Goal: Task Accomplishment & Management: Complete application form

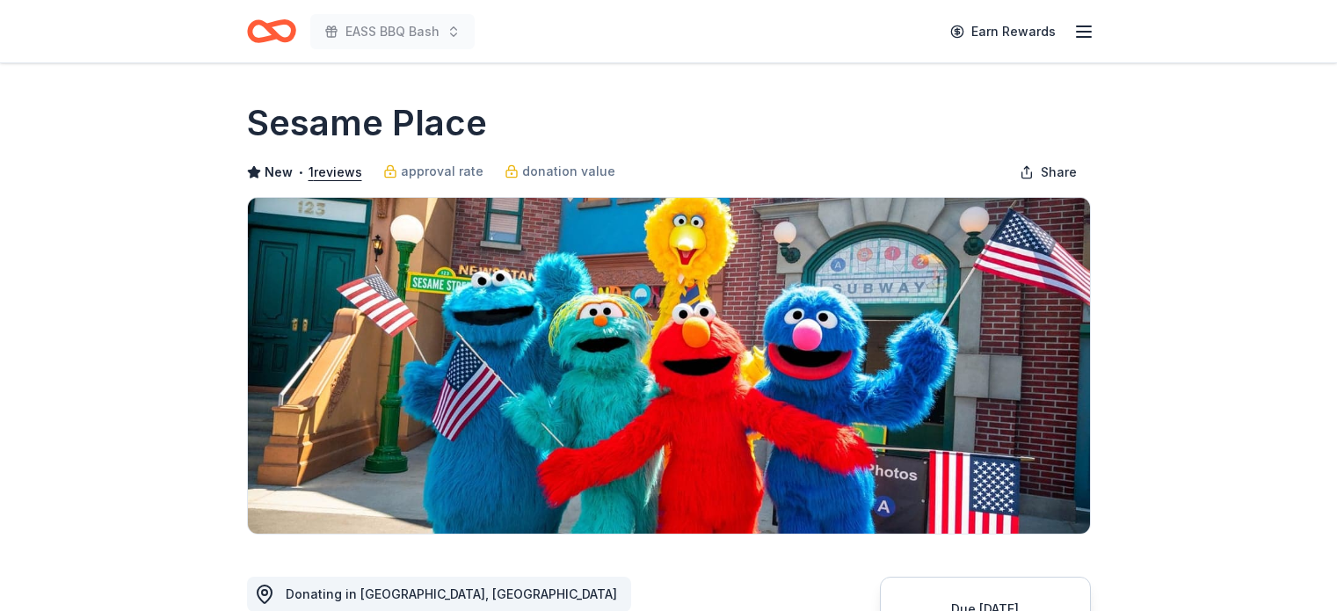
scroll to position [264, 0]
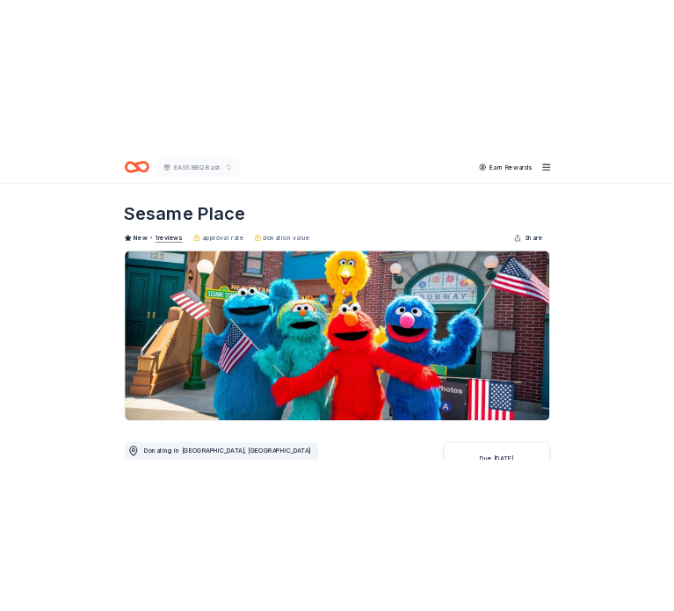
scroll to position [264, 0]
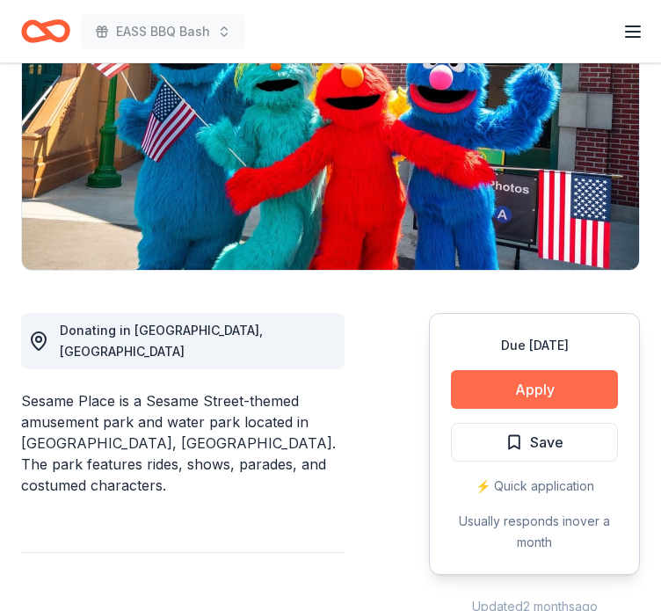
click at [517, 389] on button "Apply" at bounding box center [534, 389] width 167 height 39
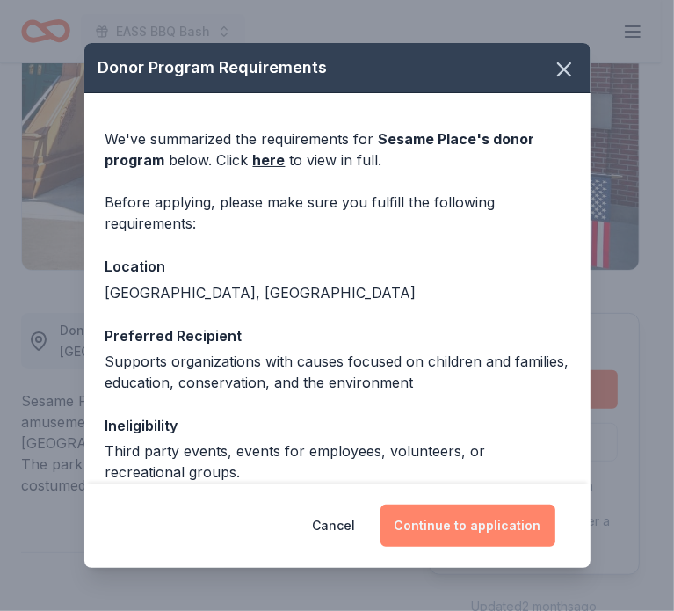
click at [468, 532] on button "Continue to application" at bounding box center [468, 526] width 175 height 42
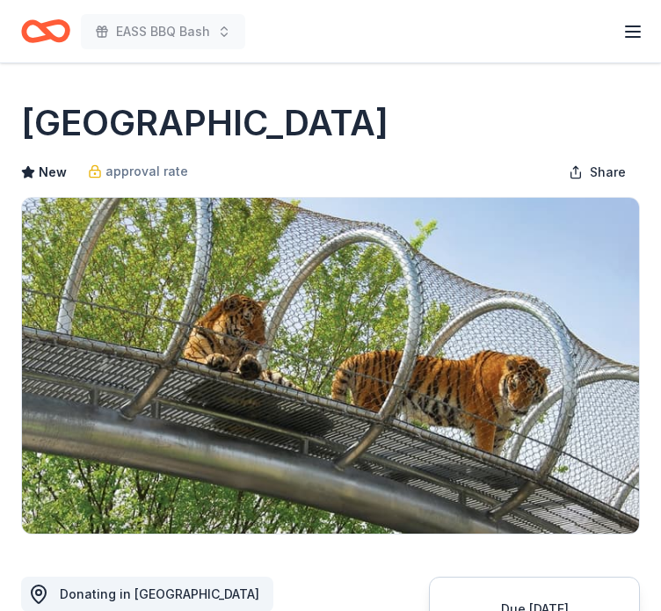
scroll to position [440, 0]
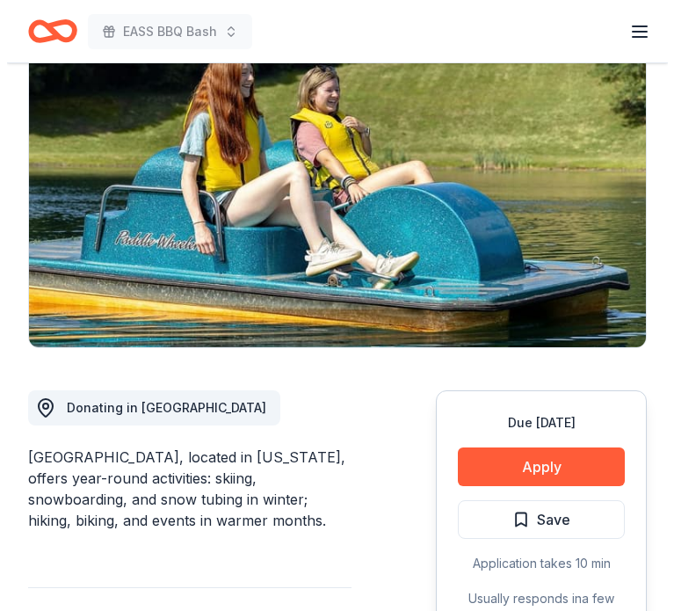
scroll to position [352, 0]
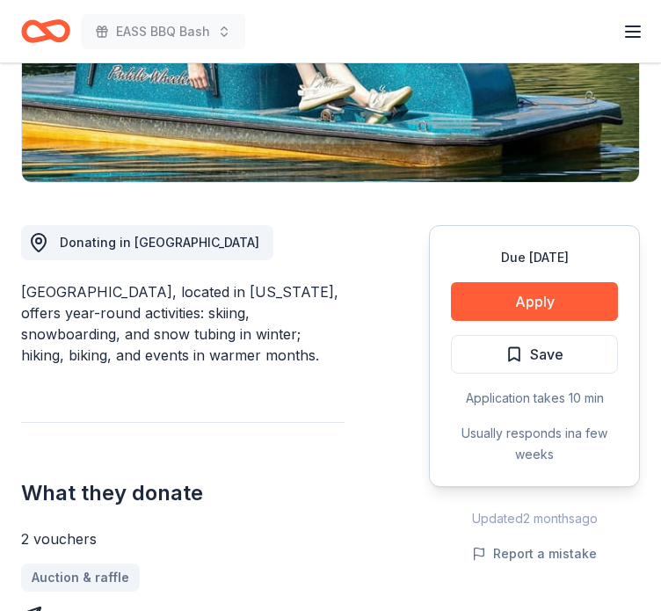
click at [549, 256] on div "Due [DATE]" at bounding box center [534, 257] width 167 height 21
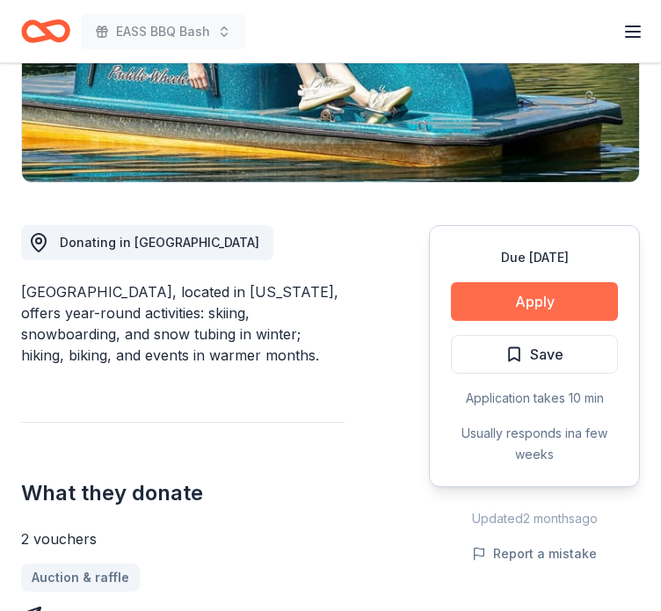
click at [544, 289] on button "Apply" at bounding box center [534, 301] width 167 height 39
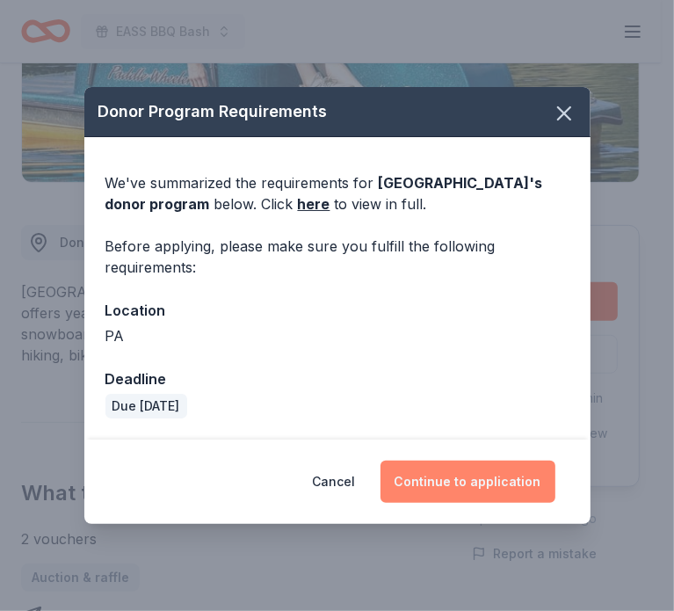
click at [428, 488] on button "Continue to application" at bounding box center [468, 482] width 175 height 42
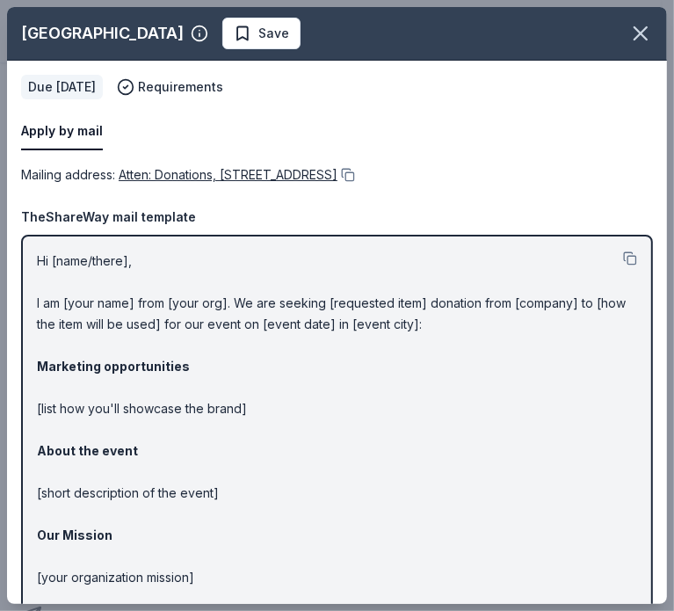
click at [403, 454] on p "Hi [name/there], I am [your name] from [your org]. We are seeking [requested it…" at bounding box center [337, 472] width 601 height 443
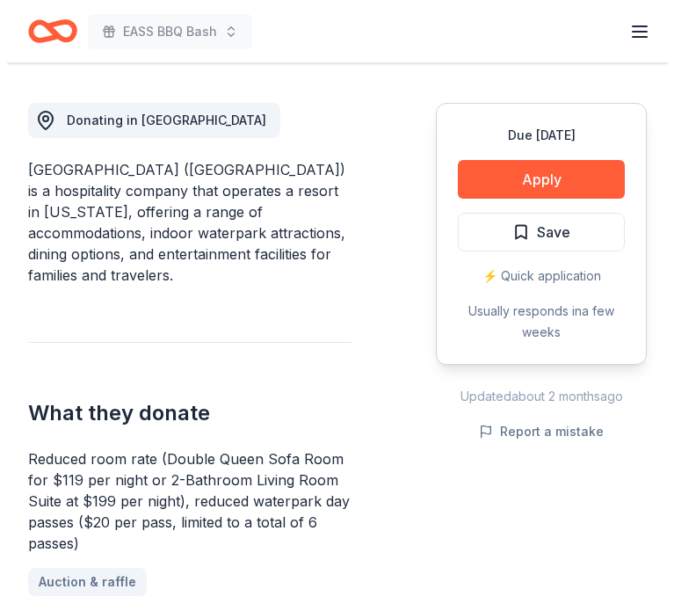
scroll to position [528, 0]
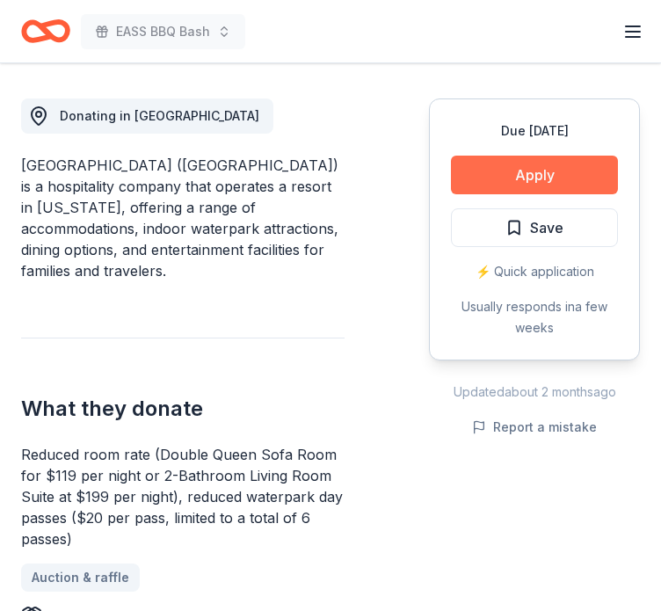
click at [521, 161] on button "Apply" at bounding box center [534, 175] width 167 height 39
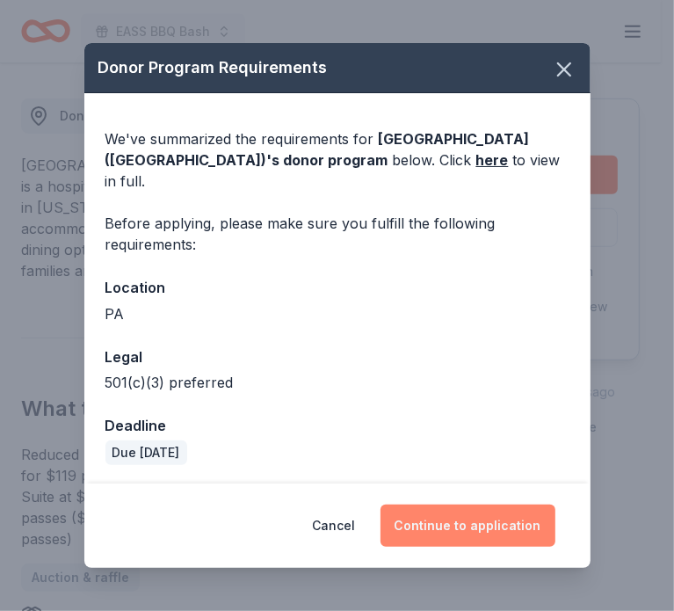
click at [489, 527] on button "Continue to application" at bounding box center [468, 526] width 175 height 42
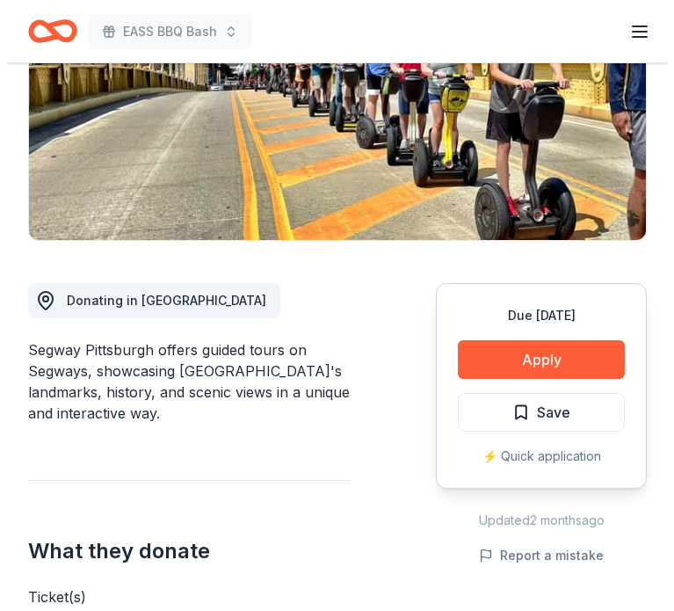
scroll to position [264, 0]
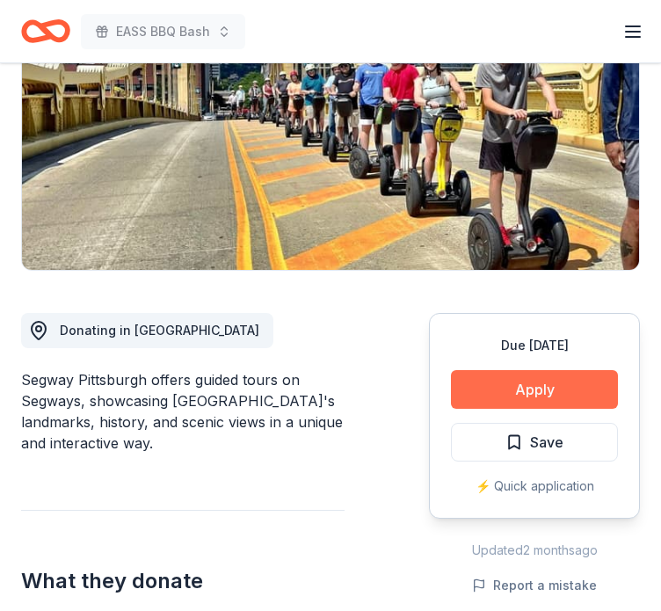
click at [535, 379] on button "Apply" at bounding box center [534, 389] width 167 height 39
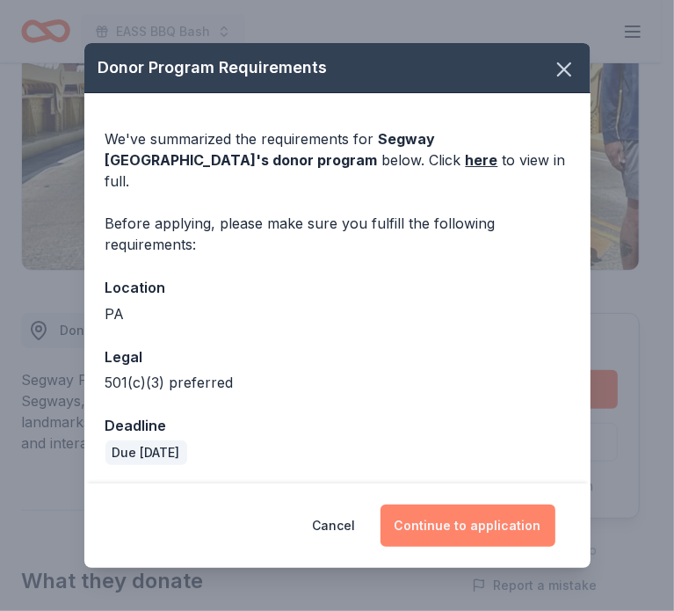
click at [471, 523] on button "Continue to application" at bounding box center [468, 526] width 175 height 42
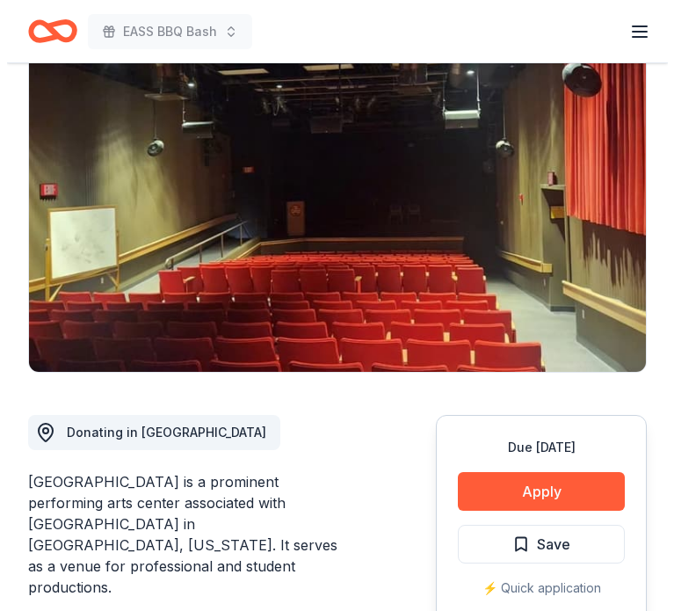
scroll to position [264, 0]
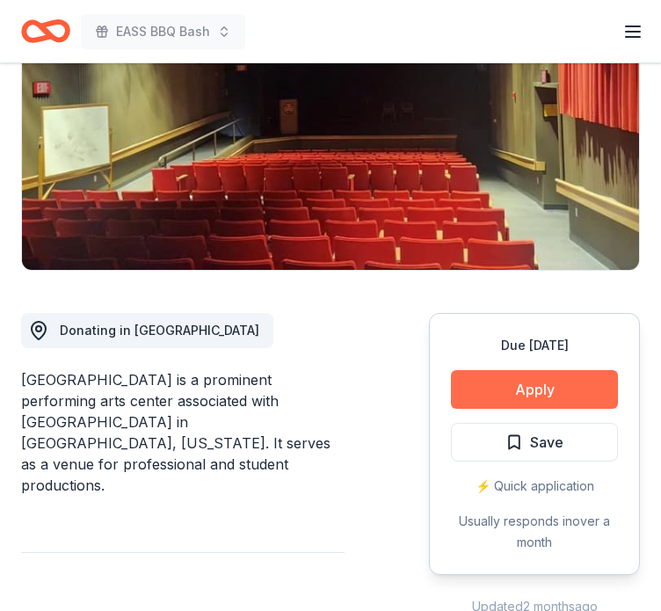
click at [493, 400] on button "Apply" at bounding box center [534, 389] width 167 height 39
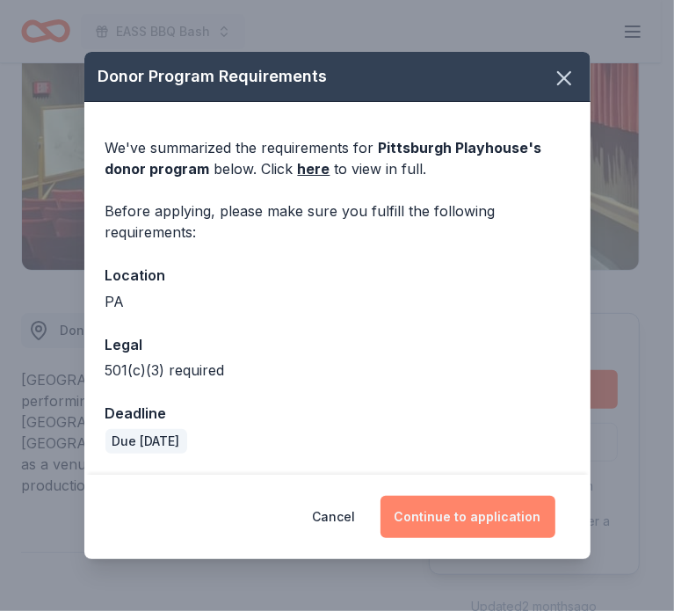
click at [463, 523] on button "Continue to application" at bounding box center [468, 517] width 175 height 42
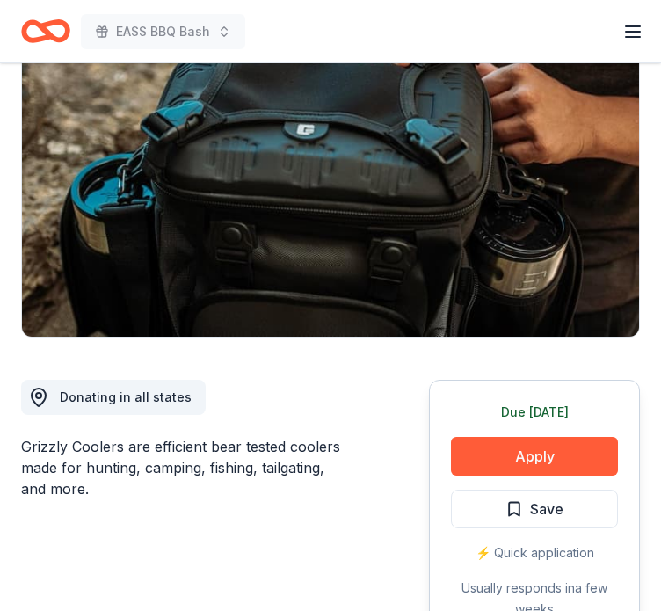
scroll to position [264, 0]
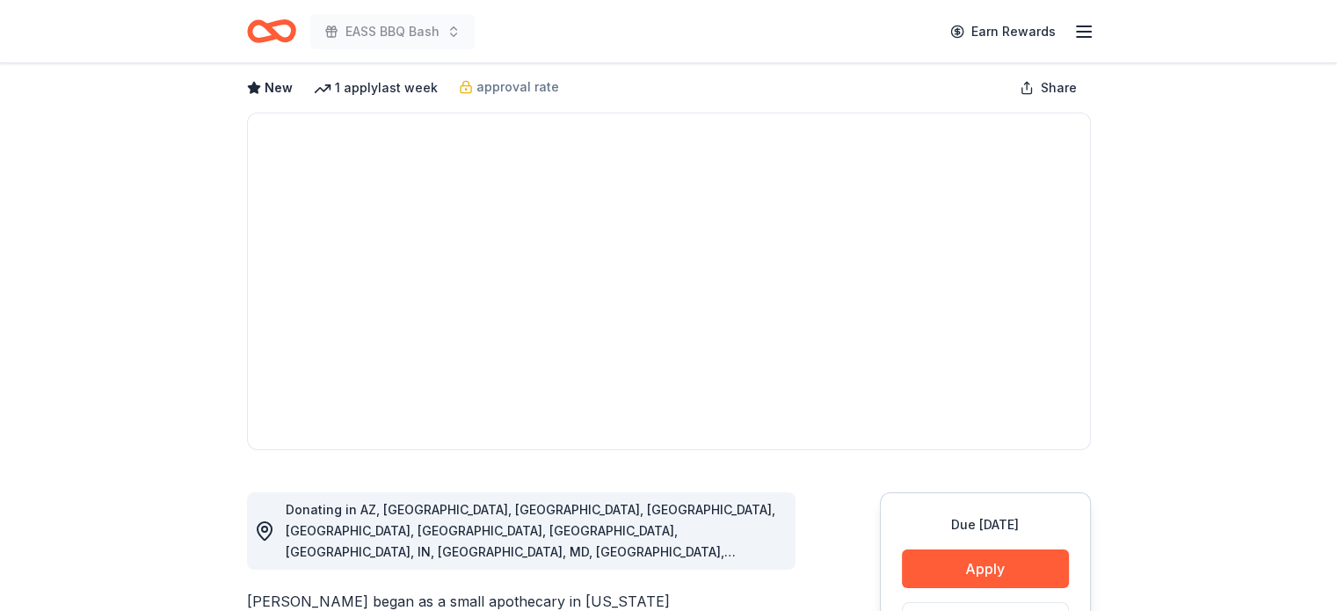
scroll to position [176, 0]
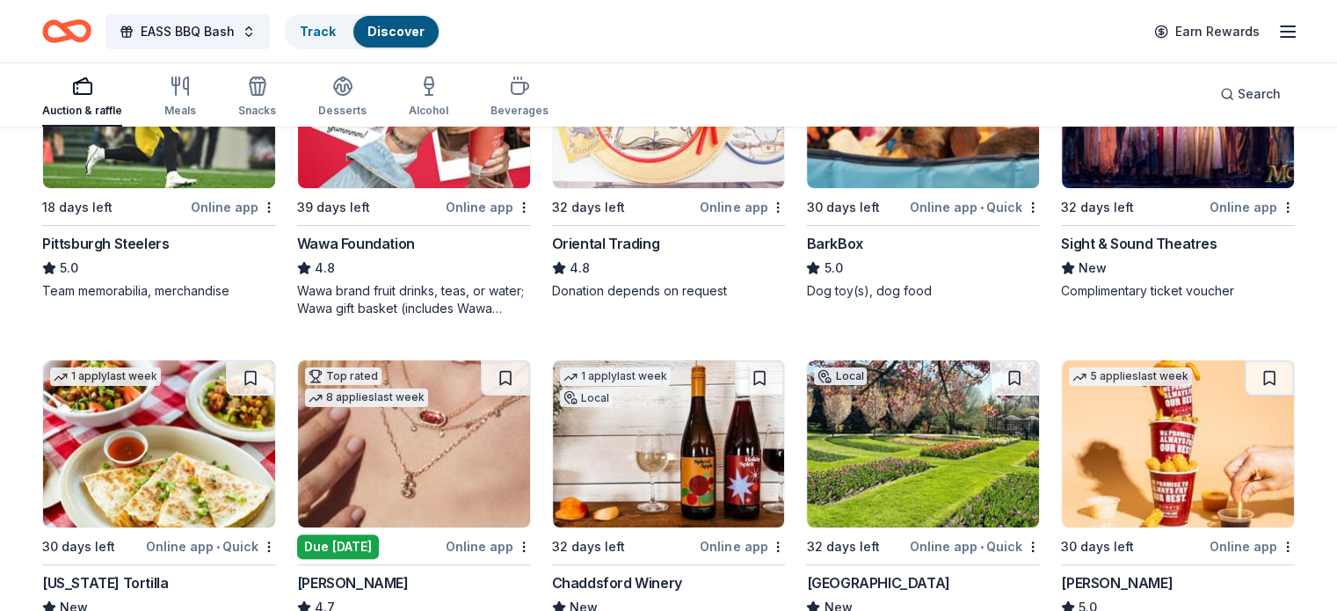
scroll to position [528, 0]
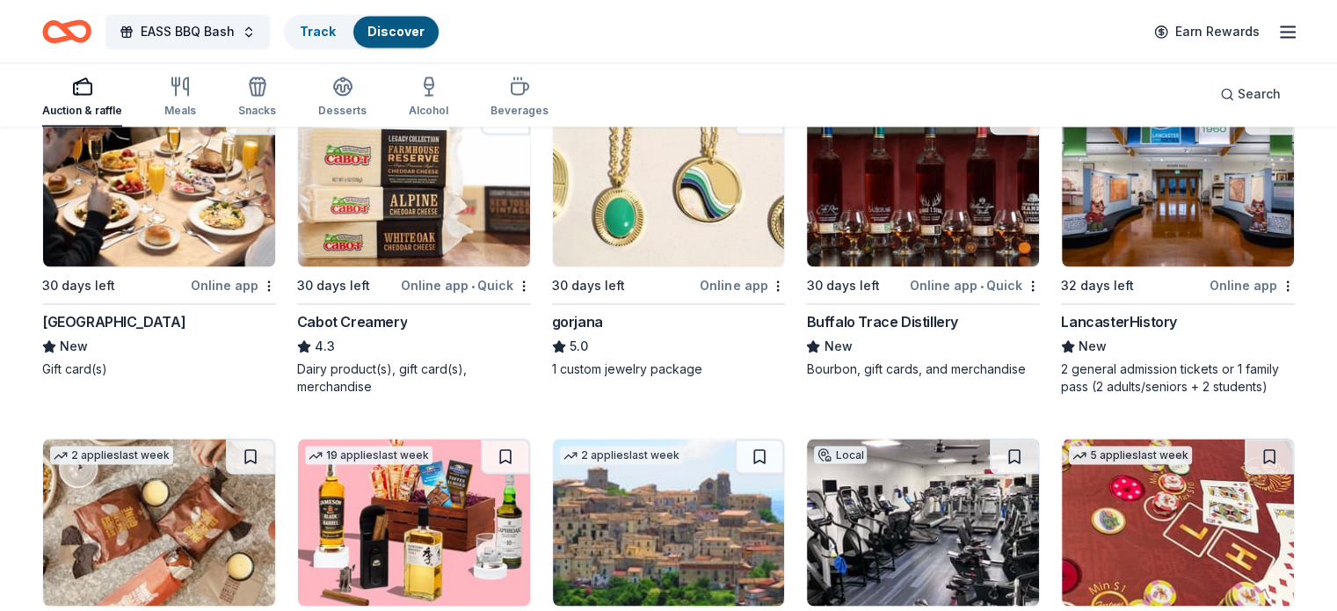
scroll to position [3139, 0]
